Goal: Find specific page/section: Find specific page/section

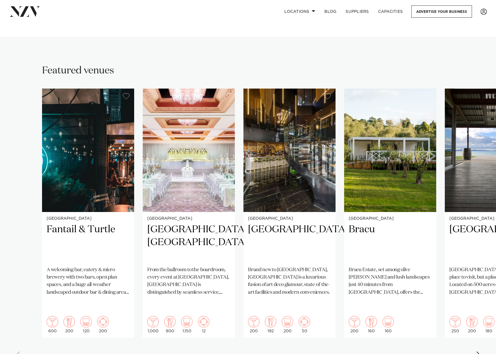
scroll to position [391, 0]
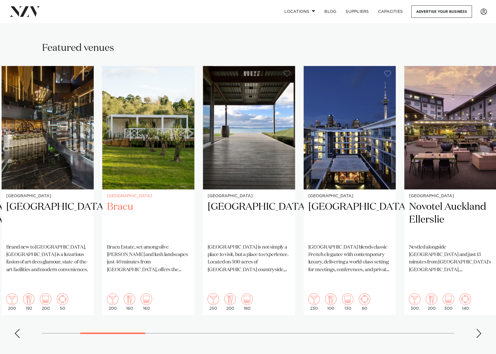
click at [102, 130] on img "4 / 26" at bounding box center [148, 128] width 92 height 124
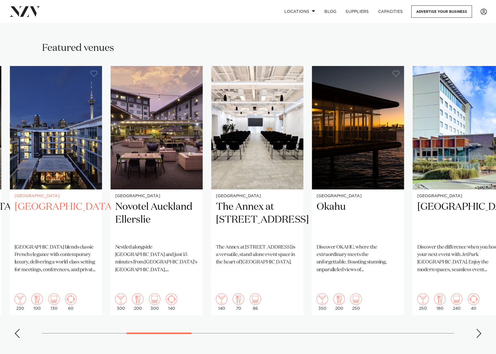
click at [99, 139] on img "6 / 26" at bounding box center [56, 128] width 92 height 124
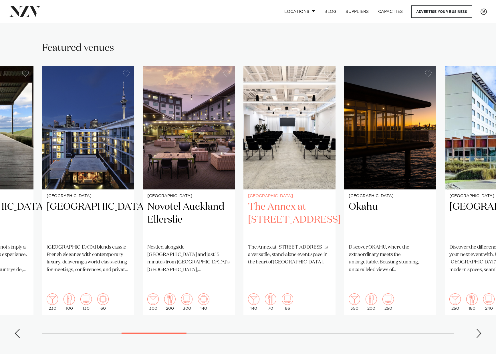
click at [292, 202] on h2 "The Annex at [STREET_ADDRESS]" at bounding box center [289, 220] width 83 height 39
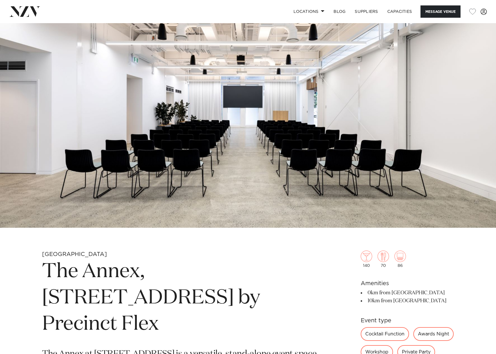
scroll to position [188, 0]
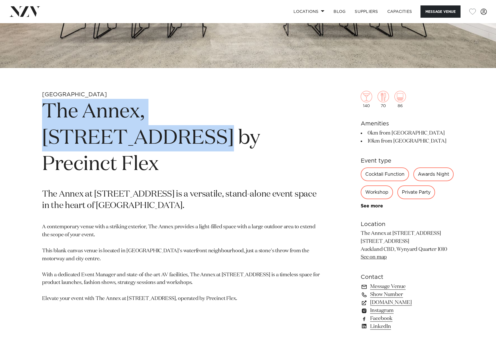
drag, startPoint x: 308, startPoint y: 111, endPoint x: 36, endPoint y: 105, distance: 272.5
click at [36, 105] on div "Auckland The Annex, 10 Madden Street by Precinct Flex The Annex at 10 Madden St…" at bounding box center [248, 220] width 487 height 258
copy h1 "The Annex, 10 Madden Street"
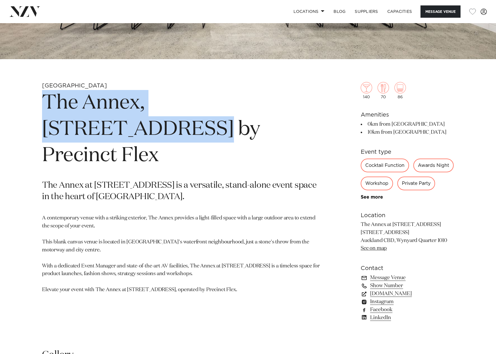
scroll to position [219, 0]
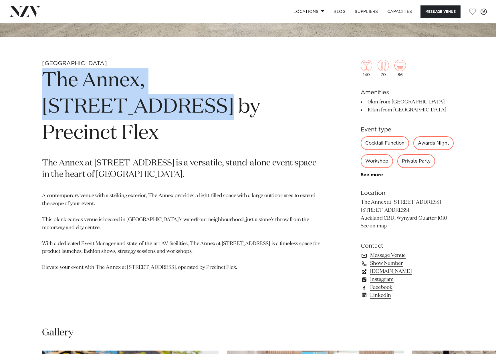
click at [387, 276] on link "precinctflex.co.nz" at bounding box center [407, 272] width 93 height 8
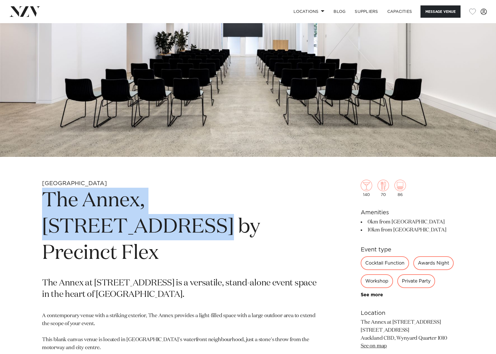
scroll to position [224, 0]
